Goal: Task Accomplishment & Management: Manage account settings

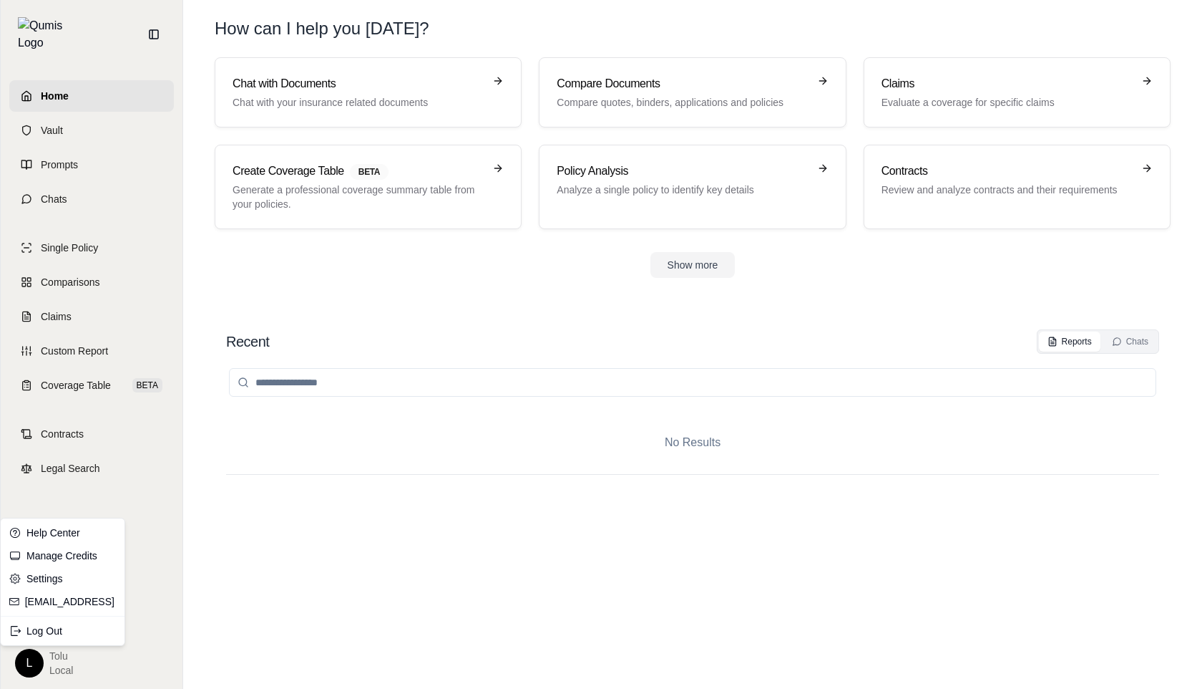
click at [37, 653] on html "Home Vault Prompts Chats Single Policy Comparisons Claims Custom Report Coverag…" at bounding box center [601, 344] width 1202 height 689
click at [63, 576] on link "Settings" at bounding box center [63, 578] width 118 height 23
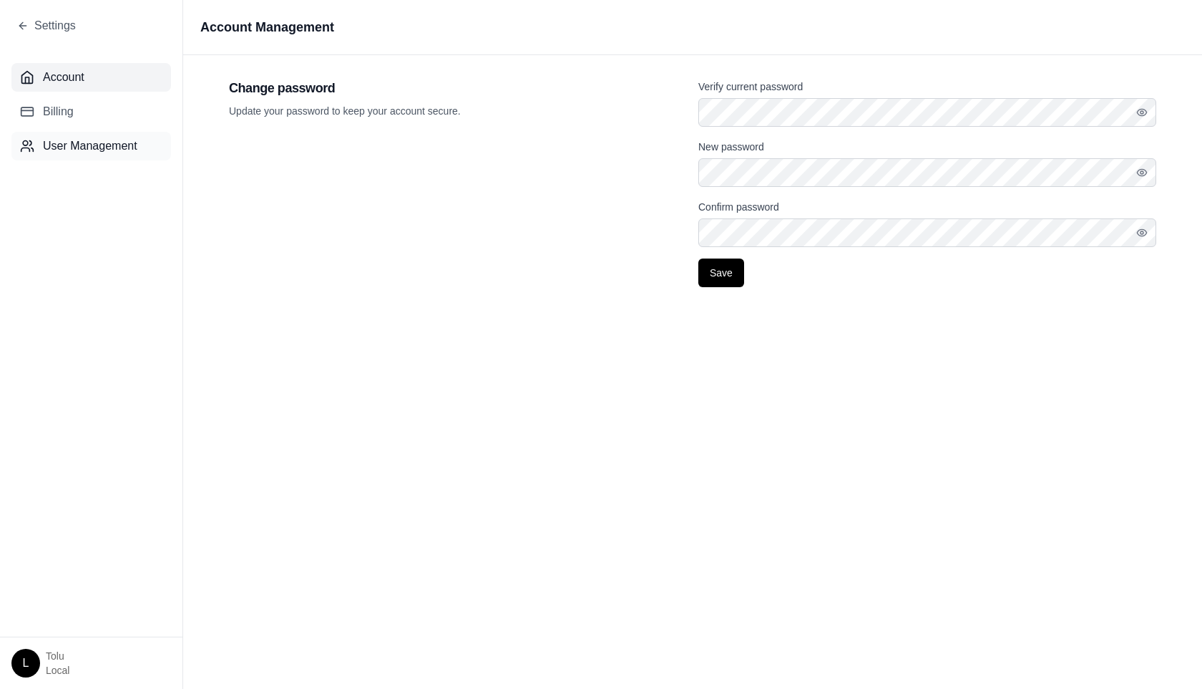
click at [64, 140] on span "User Management" at bounding box center [90, 145] width 94 height 17
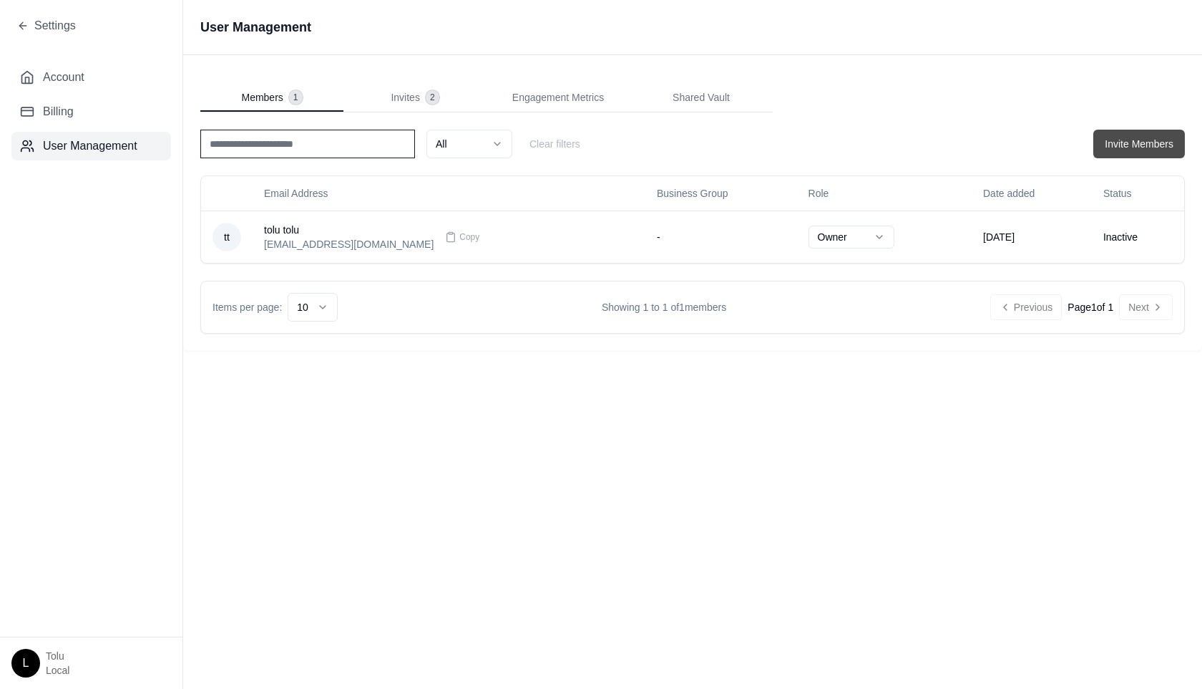
click at [1134, 143] on button "Invite Members" at bounding box center [1140, 144] width 92 height 29
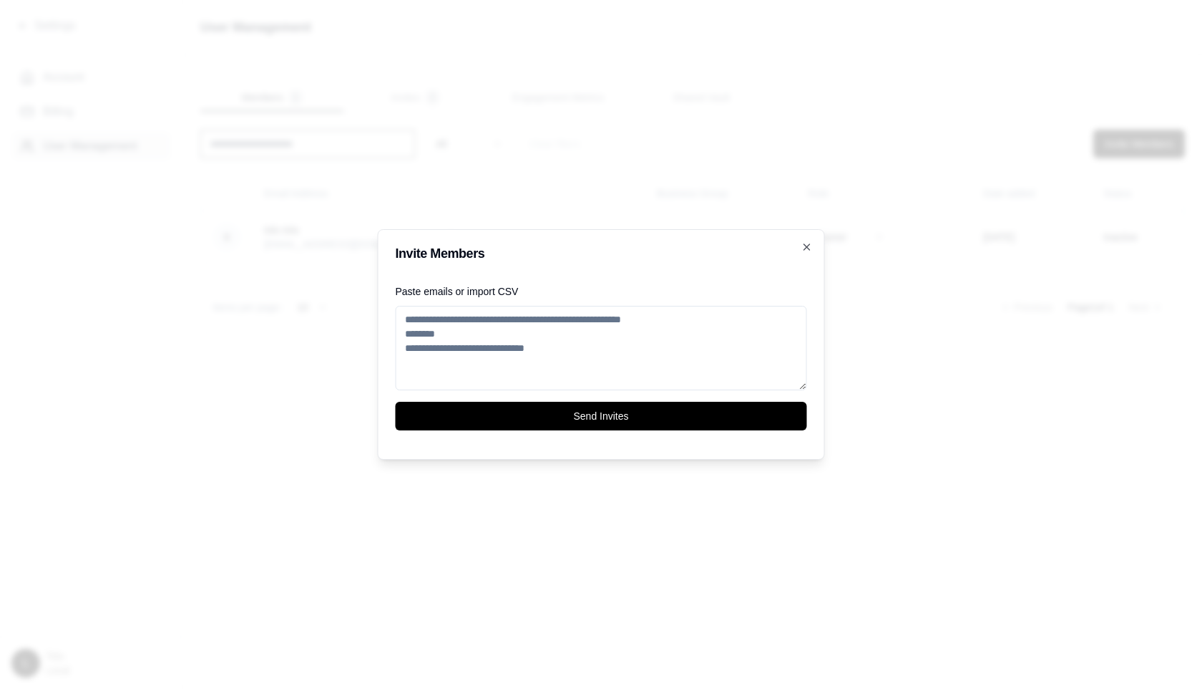
click at [500, 326] on textarea "Paste emails or import CSV" at bounding box center [602, 348] width 412 height 84
click at [809, 248] on icon "button" at bounding box center [807, 246] width 11 height 11
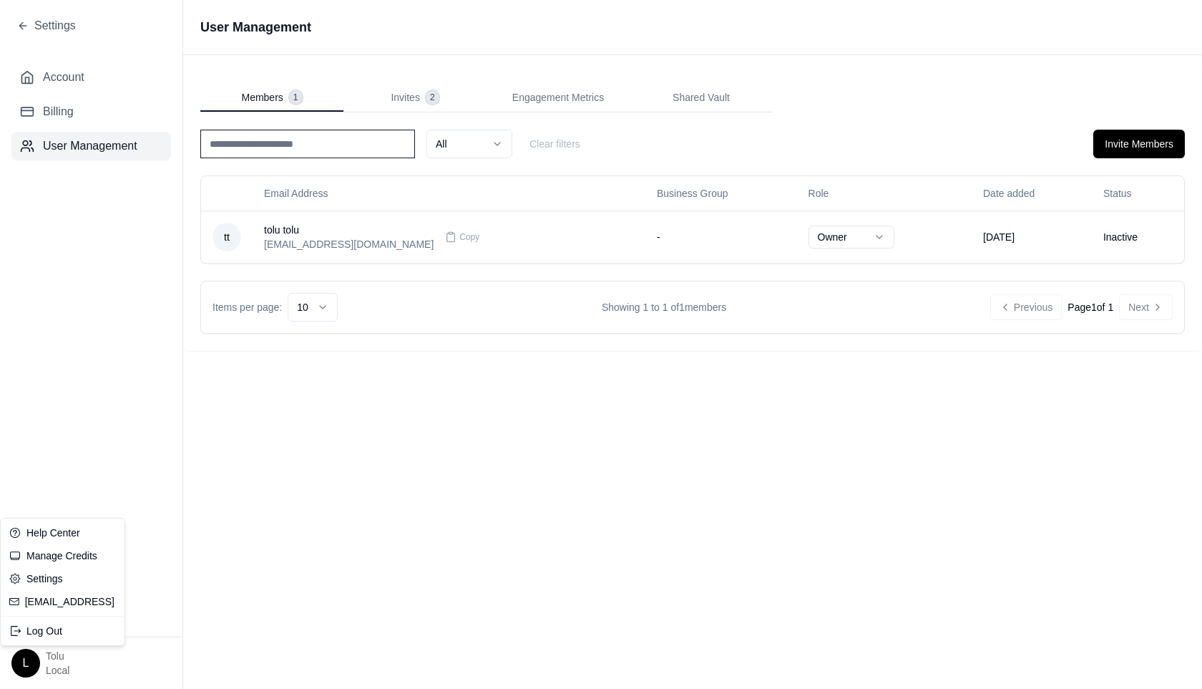
click at [26, 671] on html "Settings Account Billing User Management L tolu Local User Management Members 1…" at bounding box center [601, 344] width 1202 height 689
click at [51, 636] on div "Log Out" at bounding box center [63, 630] width 118 height 23
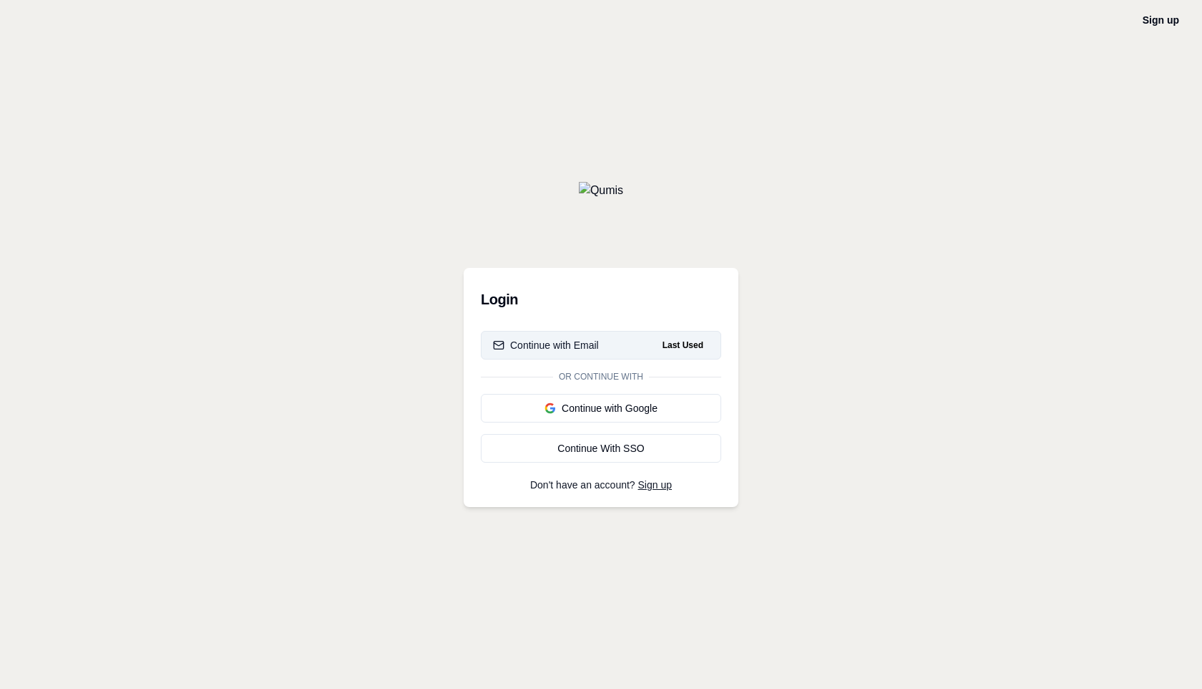
click at [588, 354] on button "Continue with Email Last Used" at bounding box center [601, 345] width 240 height 29
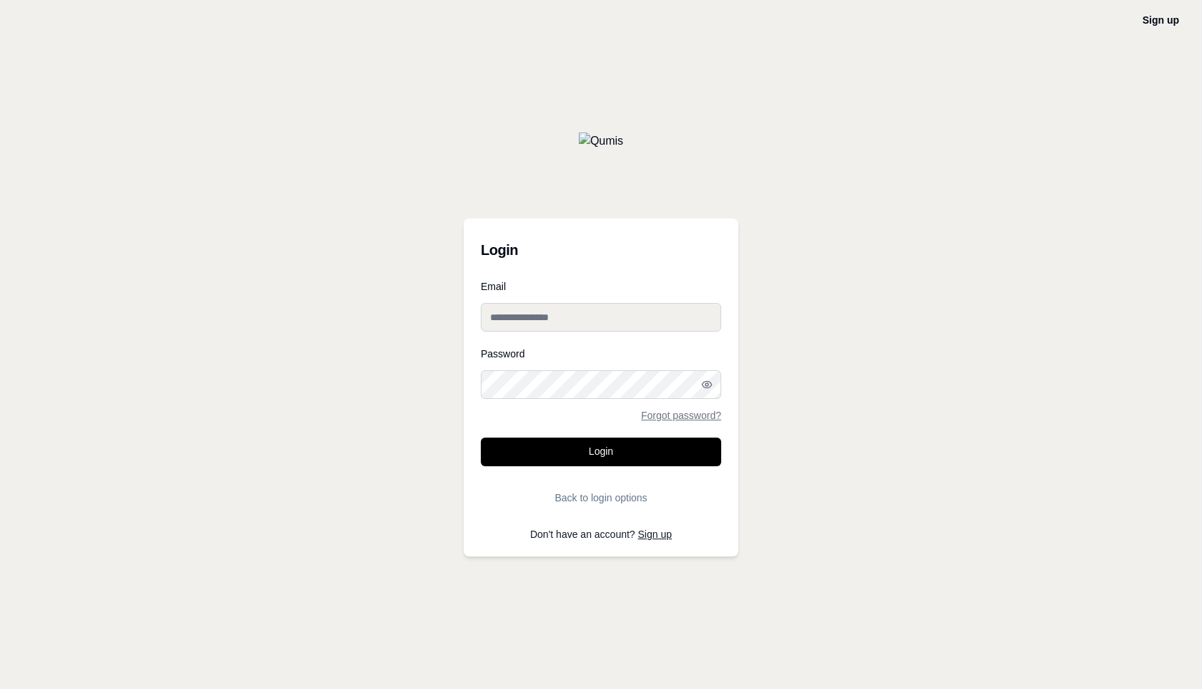
click at [530, 319] on input "Email" at bounding box center [601, 317] width 240 height 29
type input "**********"
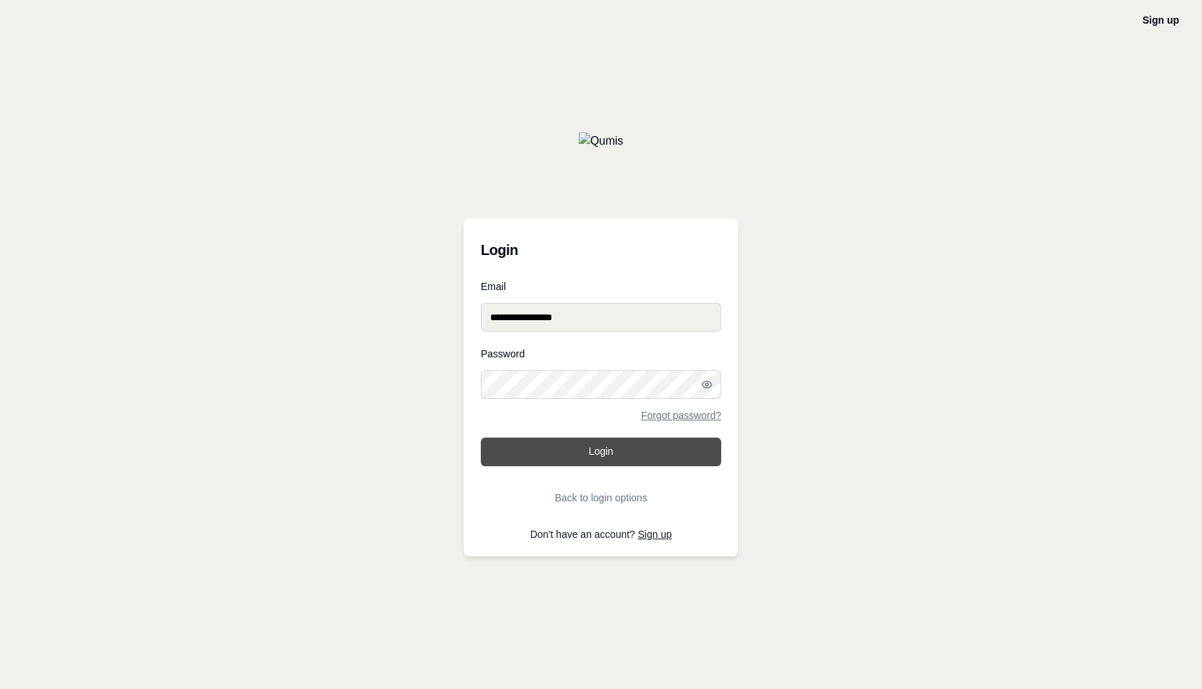
click at [611, 444] on button "Login" at bounding box center [601, 451] width 240 height 29
